Goal: Transaction & Acquisition: Purchase product/service

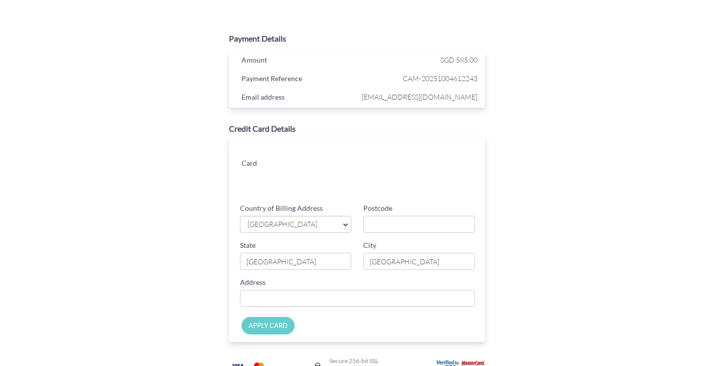
click at [272, 224] on span "[GEOGRAPHIC_DATA]" at bounding box center [290, 224] width 89 height 11
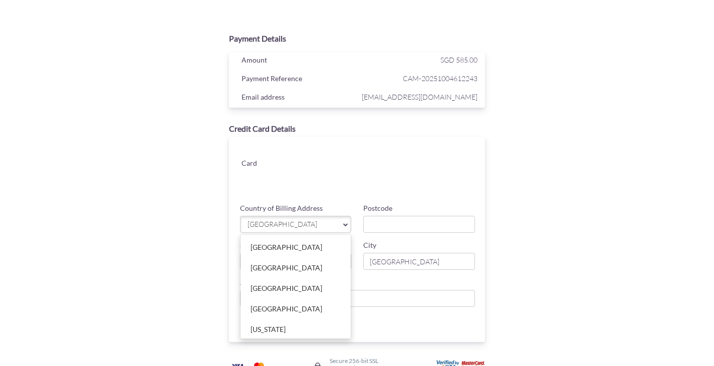
click at [333, 223] on span "[GEOGRAPHIC_DATA]" at bounding box center [290, 224] width 89 height 11
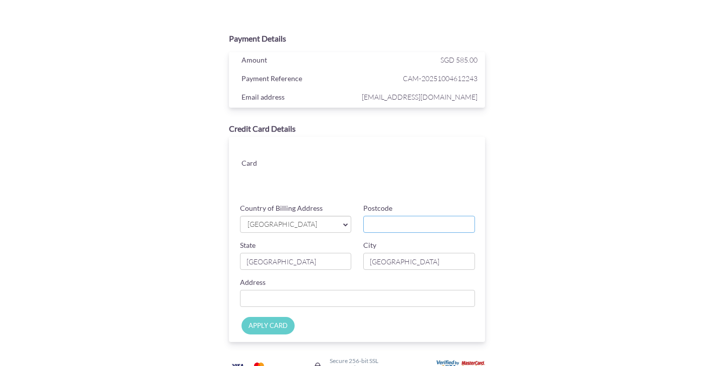
click at [394, 223] on input "Postcode" at bounding box center [419, 224] width 112 height 17
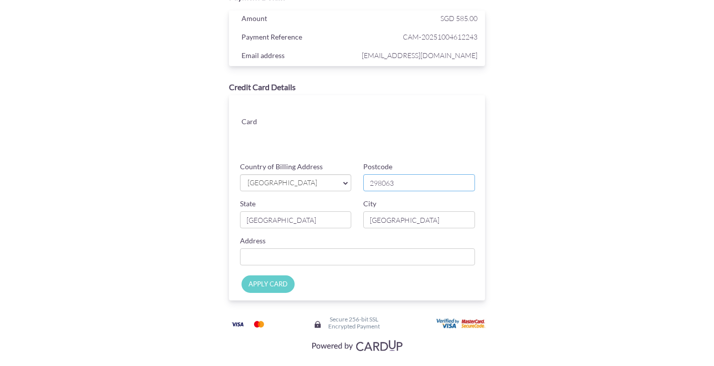
scroll to position [45, 0]
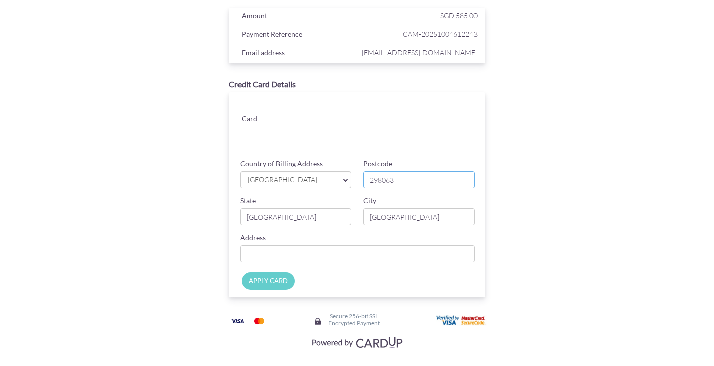
type input "298063"
click at [262, 254] on input "Country of Billing Address" at bounding box center [357, 253] width 235 height 17
type input "[STREET_ADDRESS]"
click at [444, 290] on div "APPLY CARD" at bounding box center [359, 284] width 266 height 28
click at [270, 281] on input "APPLY CARD" at bounding box center [267, 281] width 53 height 18
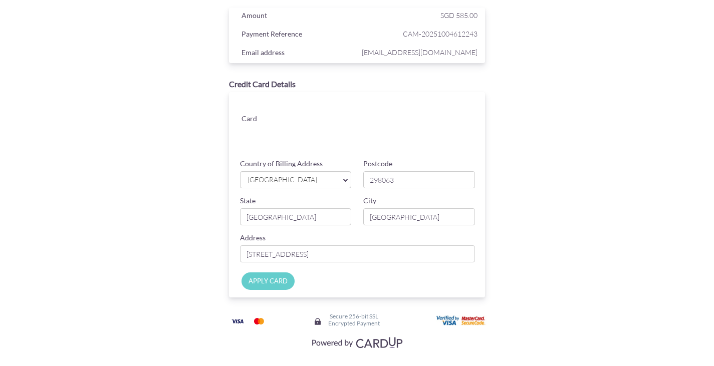
type input "Applying..."
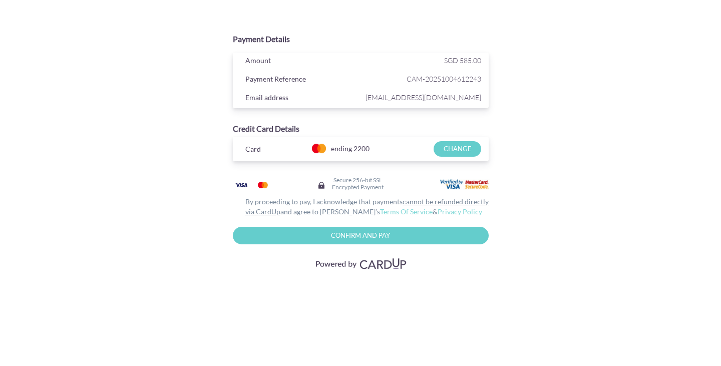
scroll to position [0, 0]
click at [362, 237] on input "Confirm and Pay" at bounding box center [360, 236] width 256 height 18
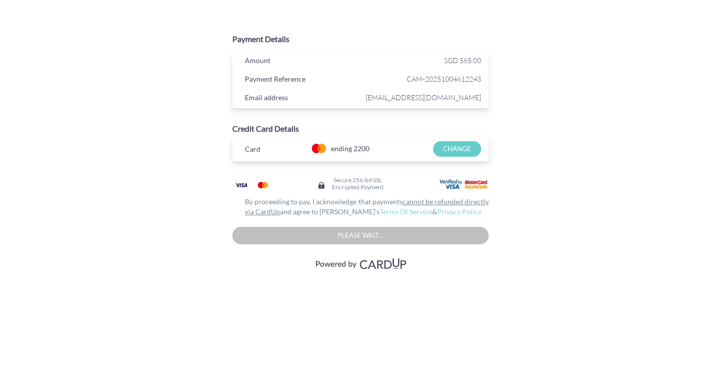
type input "Please wait..."
